Goal: Information Seeking & Learning: Understand process/instructions

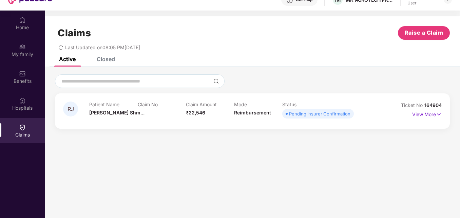
scroll to position [38, 0]
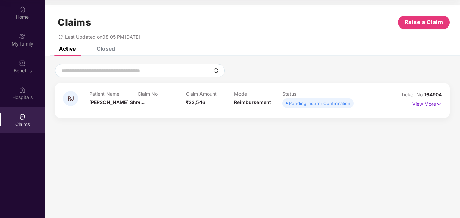
click at [440, 102] on img at bounding box center [439, 103] width 6 height 7
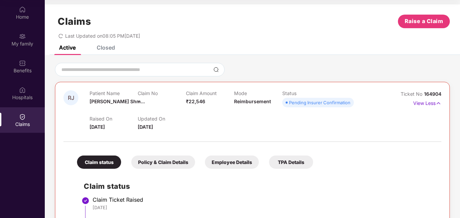
scroll to position [0, 0]
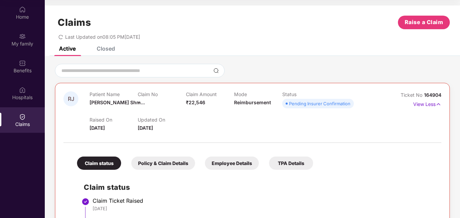
click at [304, 106] on div "Pending Insurer Confirmation" at bounding box center [319, 103] width 61 height 7
click at [335, 105] on div "Pending Insurer Confirmation" at bounding box center [319, 103] width 61 height 7
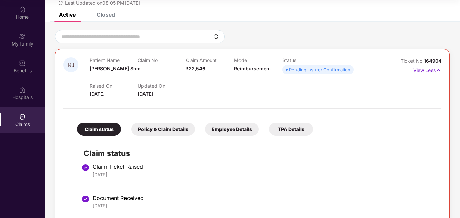
click at [220, 127] on div "Employee Details" at bounding box center [232, 129] width 54 height 13
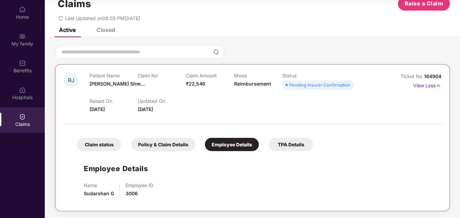
click at [157, 142] on div "Policy & Claim Details" at bounding box center [163, 144] width 64 height 13
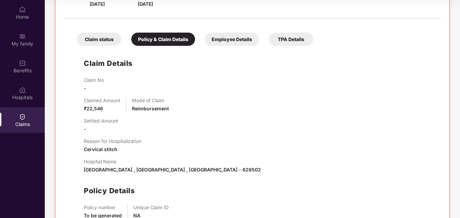
scroll to position [166, 0]
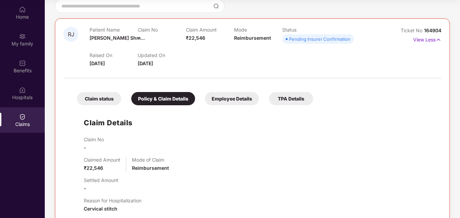
click at [292, 101] on div "TPA Details" at bounding box center [291, 98] width 44 height 13
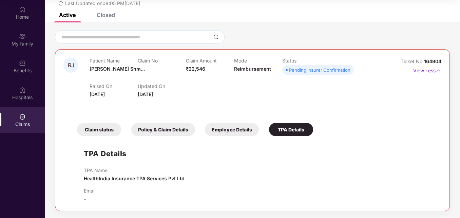
click at [111, 131] on div "Claim status" at bounding box center [99, 129] width 44 height 13
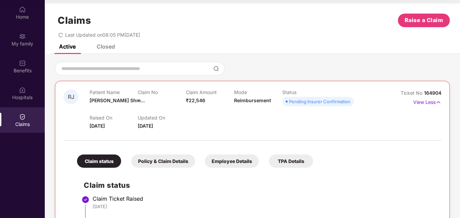
scroll to position [0, 0]
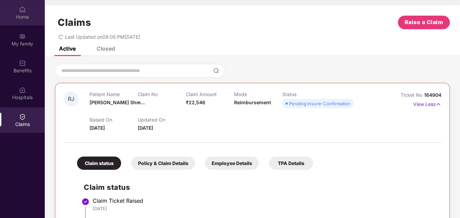
click at [30, 10] on div "Home" at bounding box center [22, 12] width 45 height 25
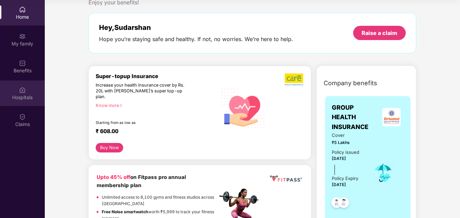
scroll to position [34, 0]
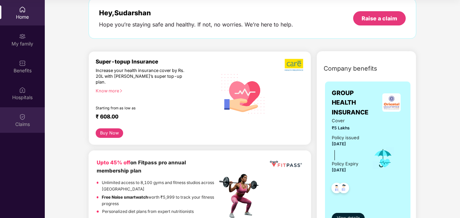
click at [14, 121] on div "Claims" at bounding box center [22, 124] width 45 height 7
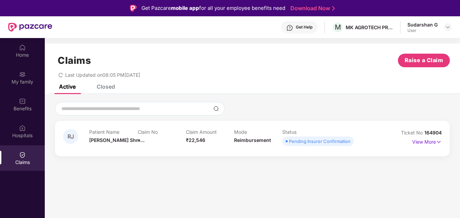
click at [62, 78] on div "Claims Raise a Claim Last Updated on 08:05 PM[DATE]" at bounding box center [252, 63] width 415 height 41
click at [62, 74] on icon "redo" at bounding box center [60, 75] width 5 height 5
click at [63, 77] on icon "redo" at bounding box center [60, 75] width 5 height 5
click at [443, 142] on div "RJ Patient Name [PERSON_NAME]... Claim No - Claim Amount ₹22,546 Mode Reimburse…" at bounding box center [252, 138] width 395 height 35
click at [438, 141] on img at bounding box center [439, 141] width 6 height 7
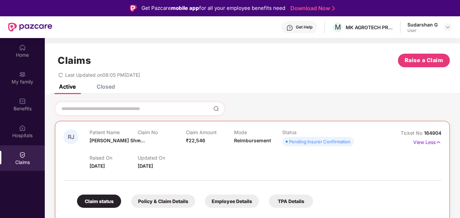
click at [175, 113] on div at bounding box center [140, 109] width 170 height 14
click at [175, 109] on input at bounding box center [136, 108] width 150 height 7
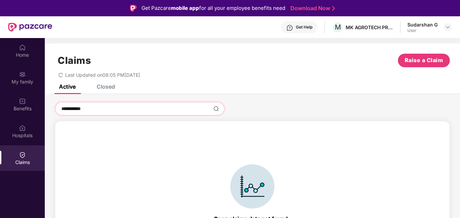
type input "**********"
click at [211, 110] on div "**********" at bounding box center [140, 109] width 170 height 14
click at [214, 110] on img at bounding box center [215, 108] width 5 height 5
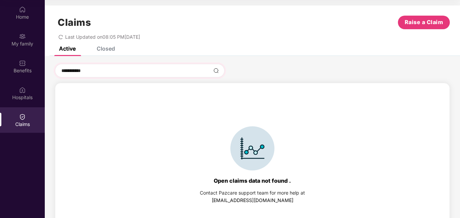
click at [222, 73] on div "**********" at bounding box center [140, 71] width 170 height 14
click at [25, 17] on div "Home" at bounding box center [22, 17] width 45 height 7
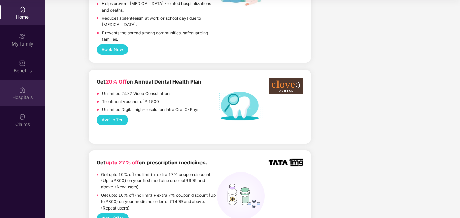
scroll to position [475, 0]
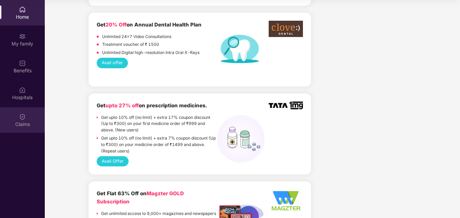
click at [20, 122] on div "Claims" at bounding box center [22, 124] width 45 height 7
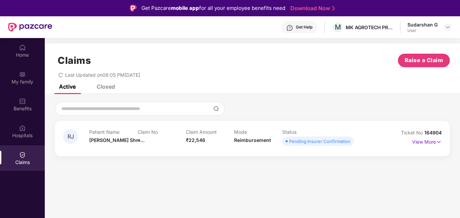
click at [318, 28] on div "Get Help" at bounding box center [299, 27] width 36 height 12
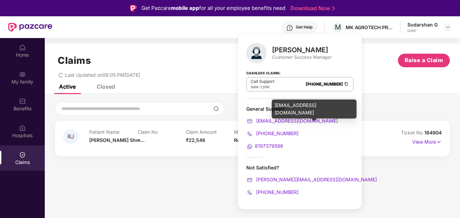
click at [276, 121] on span "[EMAIL_ADDRESS][DOMAIN_NAME]" at bounding box center [296, 121] width 83 height 6
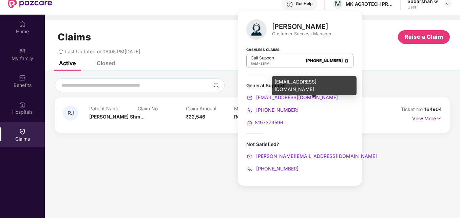
scroll to position [34, 0]
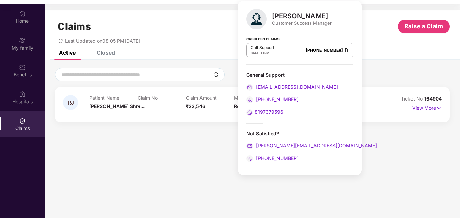
click at [156, 143] on section "Claims Raise a Claim Last Updated on 08:05 PM[DATE] Active Closed RJ Patient Na…" at bounding box center [252, 113] width 415 height 218
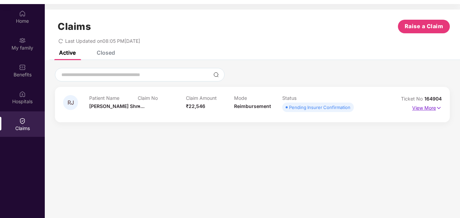
click at [438, 107] on img at bounding box center [439, 107] width 6 height 7
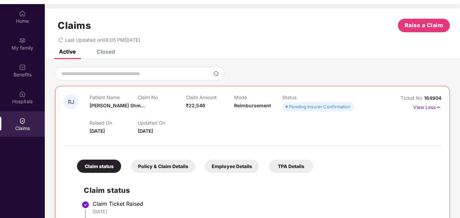
scroll to position [0, 0]
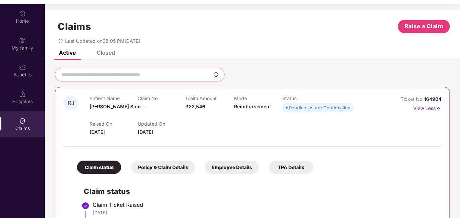
click at [180, 76] on input at bounding box center [136, 74] width 150 height 7
click at [112, 54] on div "Closed" at bounding box center [106, 52] width 18 height 7
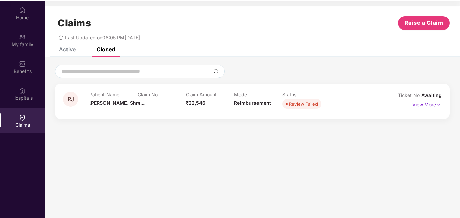
scroll to position [38, 0]
click at [434, 107] on p "View More" at bounding box center [427, 102] width 30 height 9
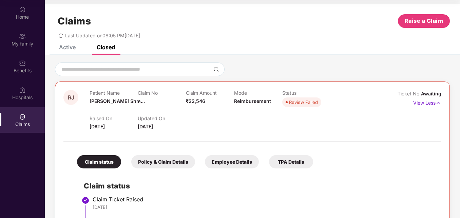
scroll to position [0, 0]
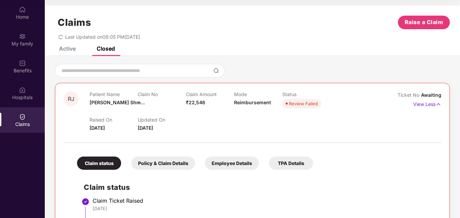
click at [68, 49] on div "Active" at bounding box center [67, 48] width 17 height 7
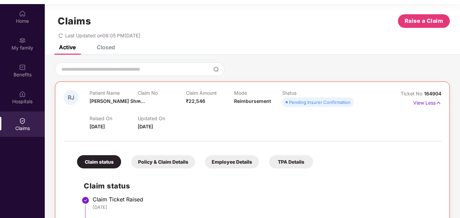
scroll to position [5, 0]
click at [250, 163] on div "Employee Details" at bounding box center [232, 161] width 54 height 13
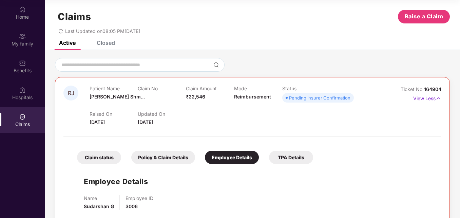
scroll to position [0, 0]
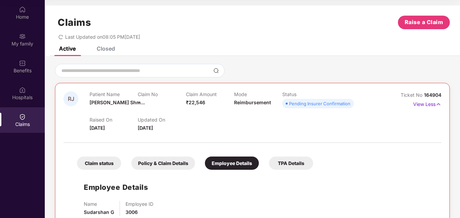
click at [285, 160] on div "TPA Details" at bounding box center [291, 162] width 44 height 13
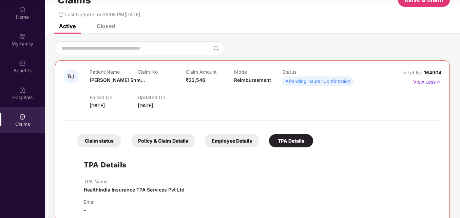
scroll to position [34, 0]
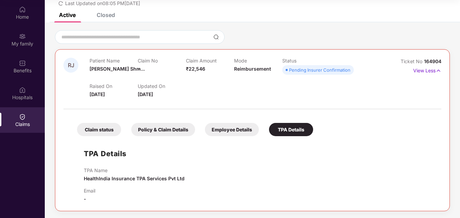
click at [104, 130] on div "Claim status" at bounding box center [99, 129] width 44 height 13
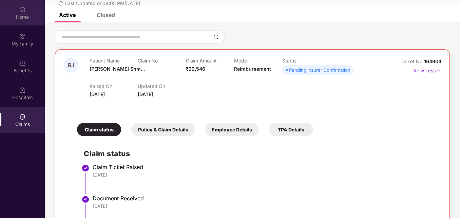
click at [30, 12] on div "Home" at bounding box center [22, 12] width 45 height 25
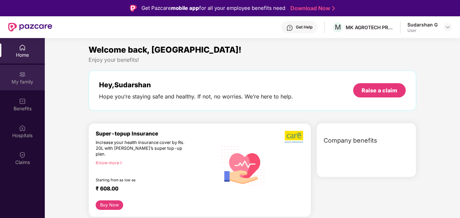
click at [22, 86] on div "My family" at bounding box center [22, 77] width 45 height 25
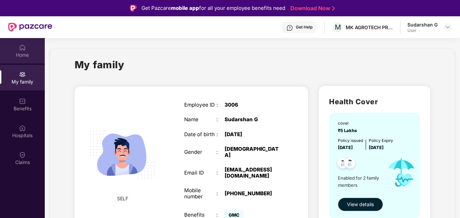
click at [23, 55] on div "Home" at bounding box center [22, 55] width 45 height 7
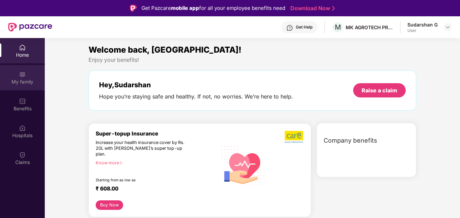
click at [24, 76] on img at bounding box center [22, 74] width 7 height 7
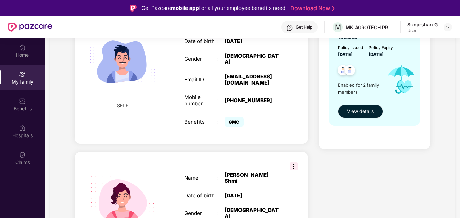
scroll to position [51, 0]
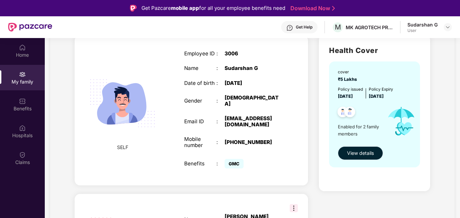
click at [359, 150] on span "View details" at bounding box center [360, 152] width 27 height 7
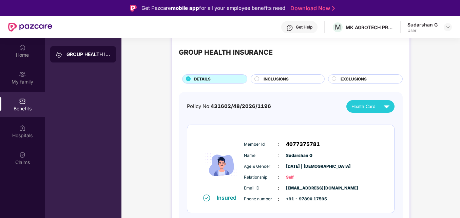
scroll to position [9, 0]
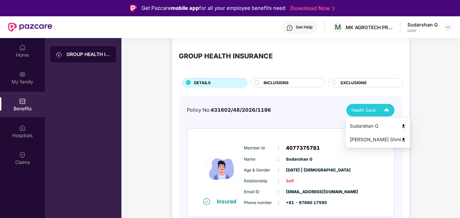
click at [401, 128] on img at bounding box center [403, 126] width 5 height 5
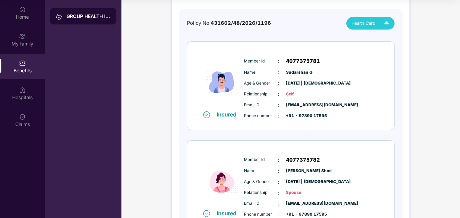
scroll to position [0, 0]
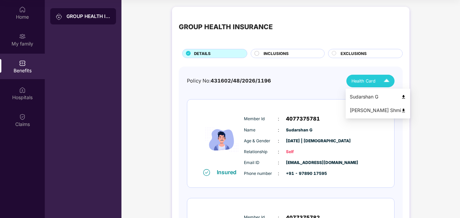
click at [386, 83] on img at bounding box center [387, 81] width 12 height 12
click at [401, 112] on img at bounding box center [403, 110] width 5 height 5
click at [256, 54] on circle at bounding box center [257, 53] width 4 height 4
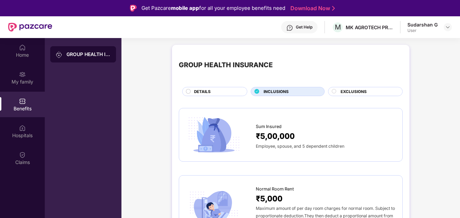
click at [341, 91] on span "EXCLUSIONS" at bounding box center [354, 92] width 26 height 6
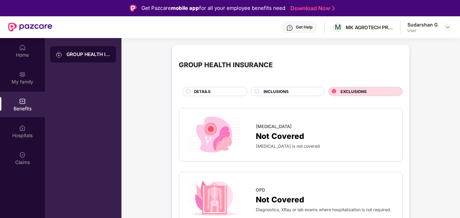
click at [189, 89] on circle at bounding box center [188, 91] width 4 height 4
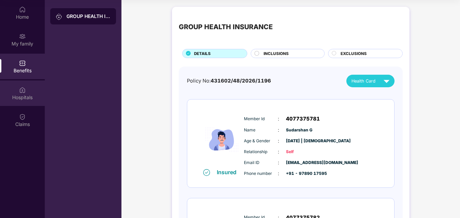
click at [23, 98] on div "Hospitals" at bounding box center [22, 97] width 45 height 7
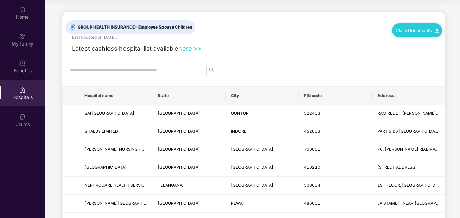
click at [415, 27] on link "Claim Documents" at bounding box center [417, 29] width 43 height 5
click at [435, 56] on link "Claim Process" at bounding box center [419, 56] width 44 height 15
click at [26, 49] on div "My family" at bounding box center [22, 39] width 45 height 25
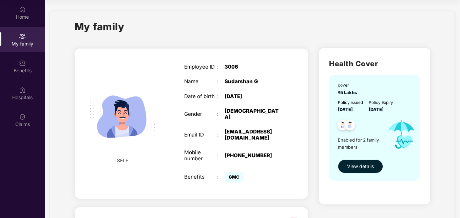
click at [356, 169] on span "View details" at bounding box center [360, 166] width 27 height 7
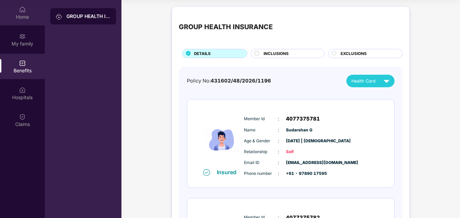
click at [10, 22] on div "Home" at bounding box center [22, 12] width 45 height 25
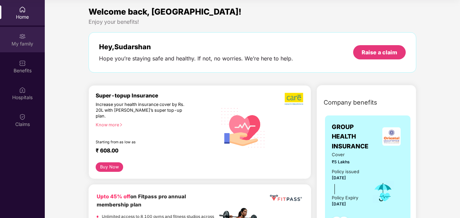
click at [16, 48] on div "My family" at bounding box center [22, 39] width 45 height 25
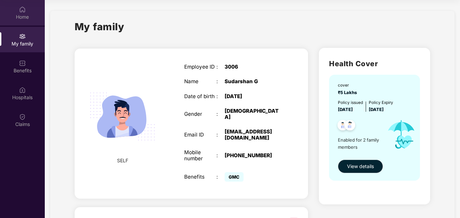
click at [35, 19] on div "Home" at bounding box center [22, 17] width 45 height 7
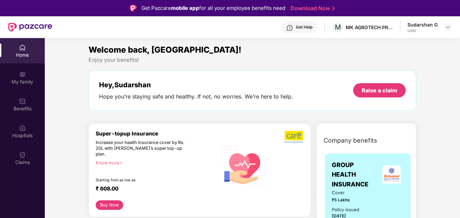
click at [308, 10] on link "Download Now" at bounding box center [312, 8] width 42 height 7
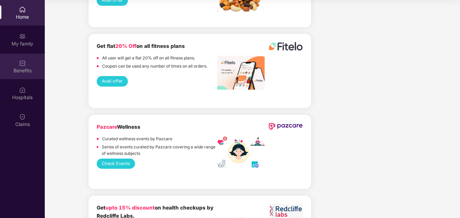
scroll to position [1158, 0]
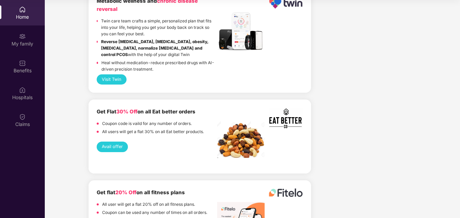
click at [27, 16] on div "Home" at bounding box center [22, 17] width 45 height 7
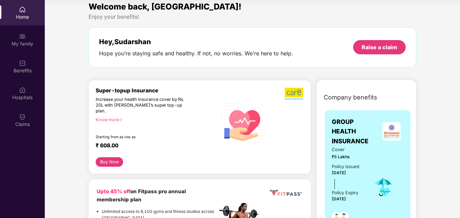
scroll to position [0, 0]
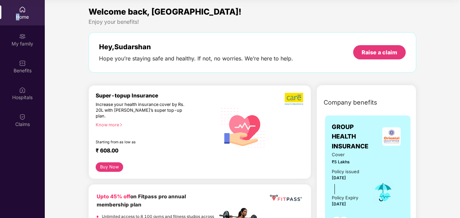
click at [18, 21] on div "Home" at bounding box center [22, 12] width 45 height 25
